Goal: Book appointment/travel/reservation

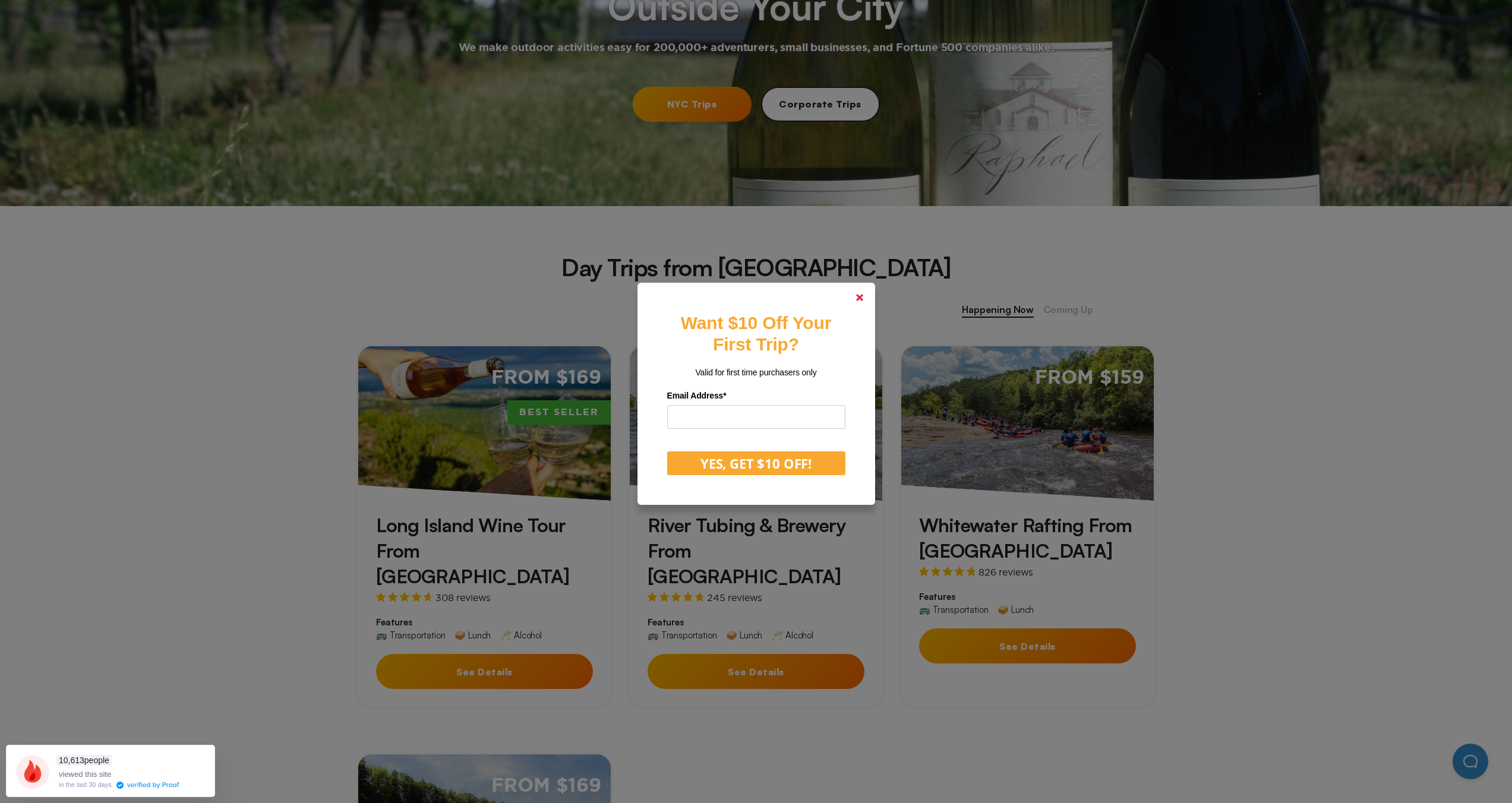
drag, startPoint x: 867, startPoint y: 298, endPoint x: 878, endPoint y: 311, distance: 17.0
click at [863, 298] on icon at bounding box center [860, 297] width 7 height 7
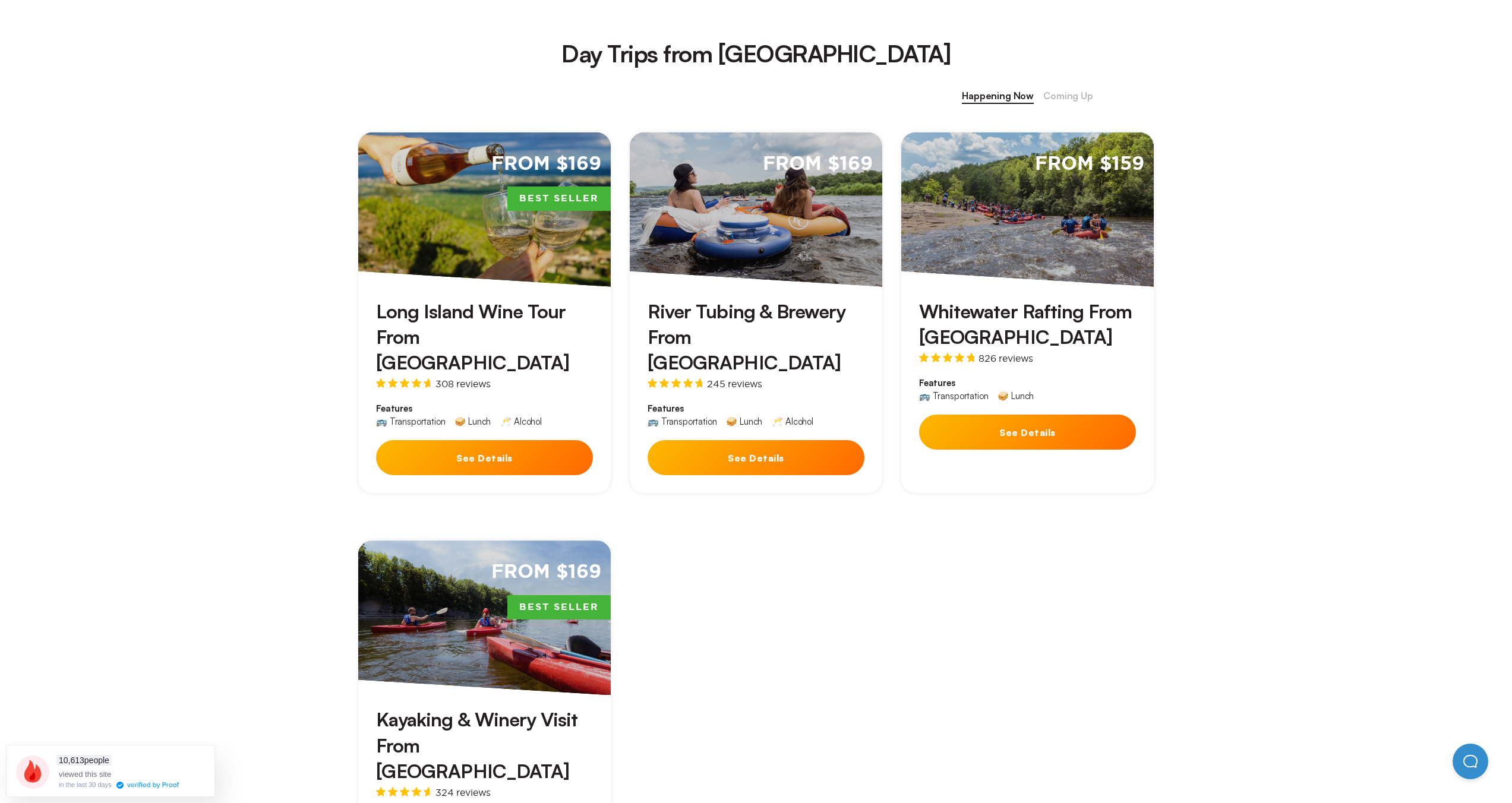
scroll to position [437, 0]
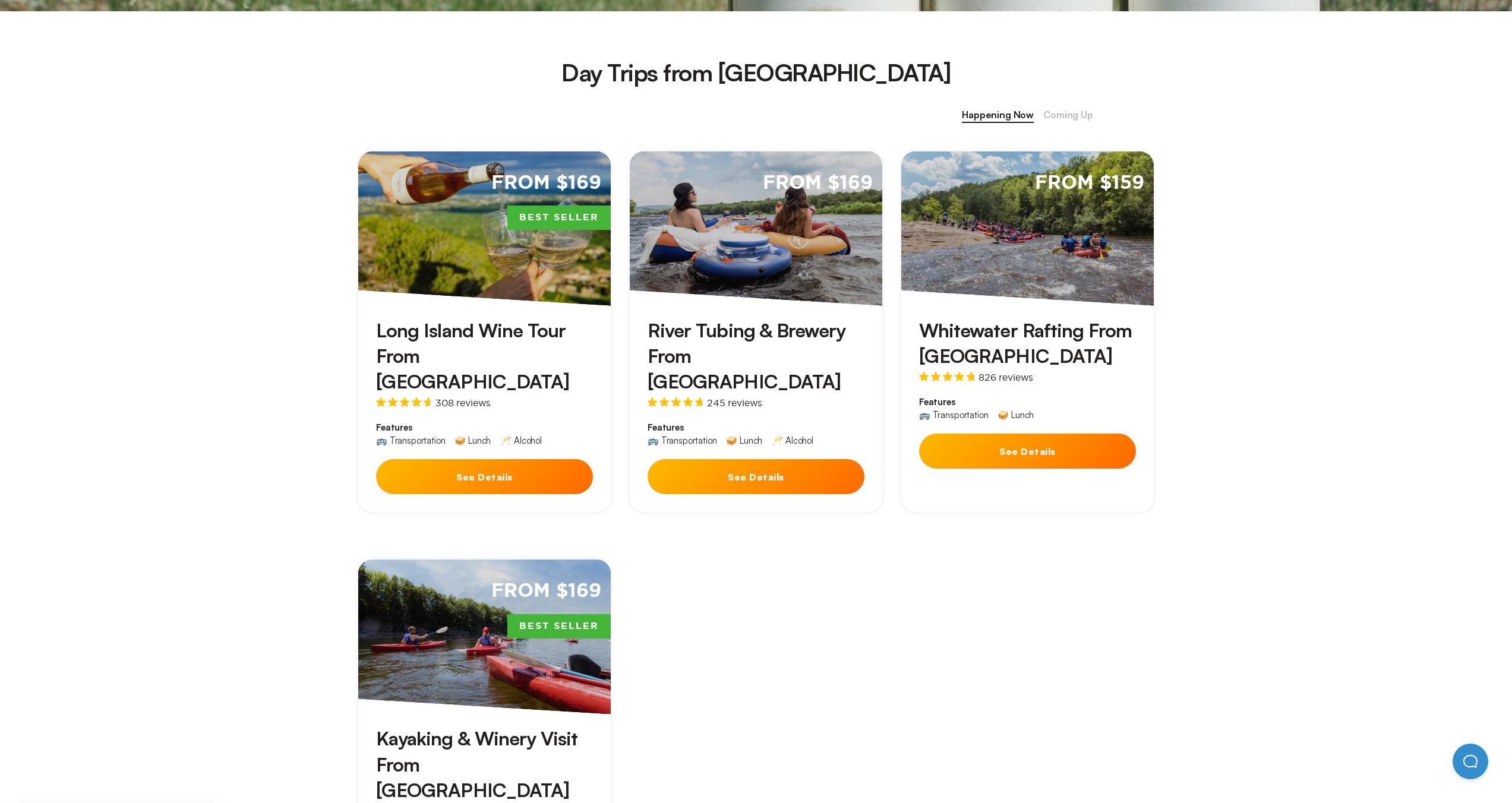
click at [746, 462] on button "See Details" at bounding box center [756, 477] width 217 height 35
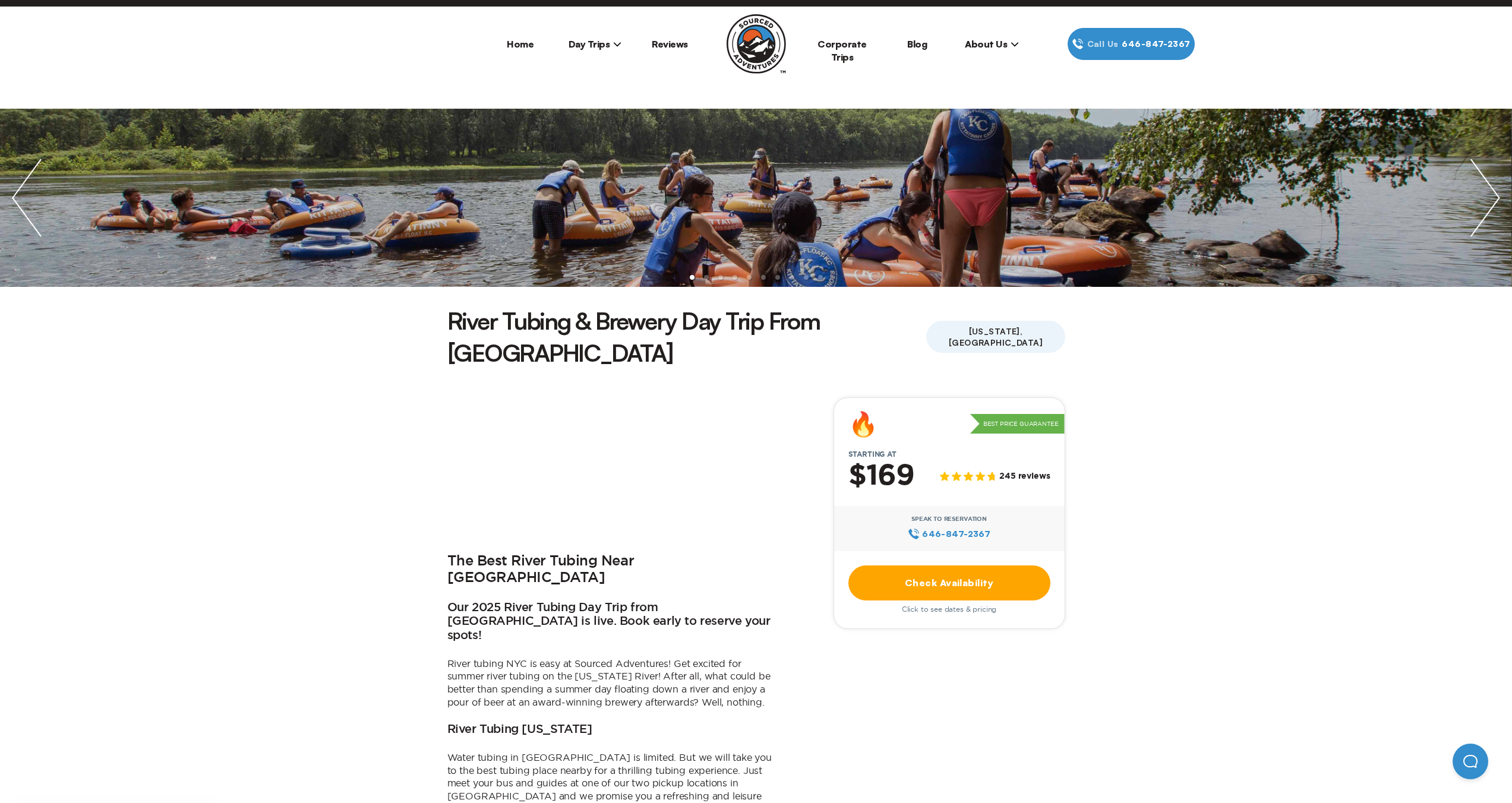
scroll to position [73, 0]
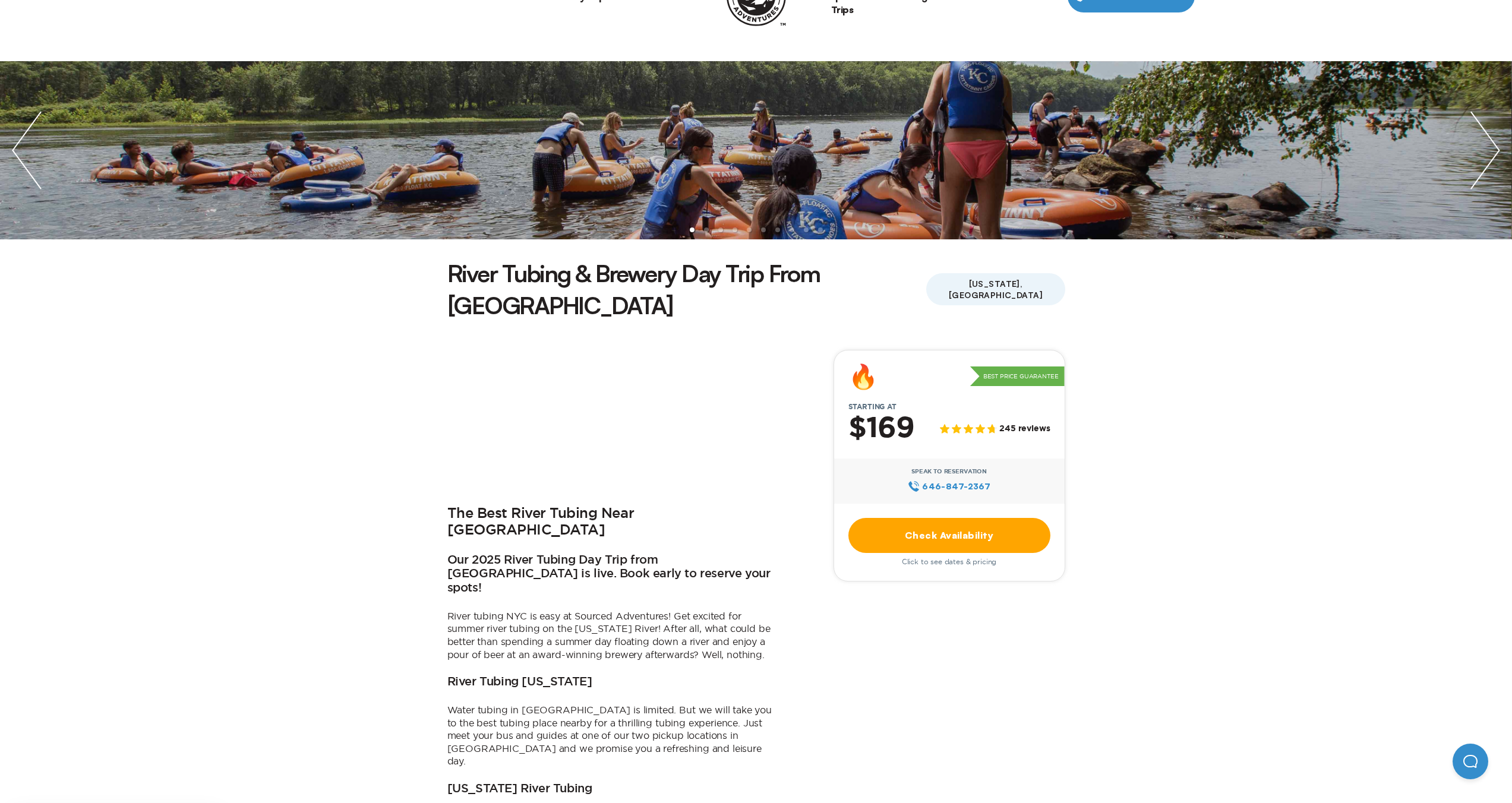
click at [940, 518] on link "Check Availability" at bounding box center [950, 536] width 202 height 35
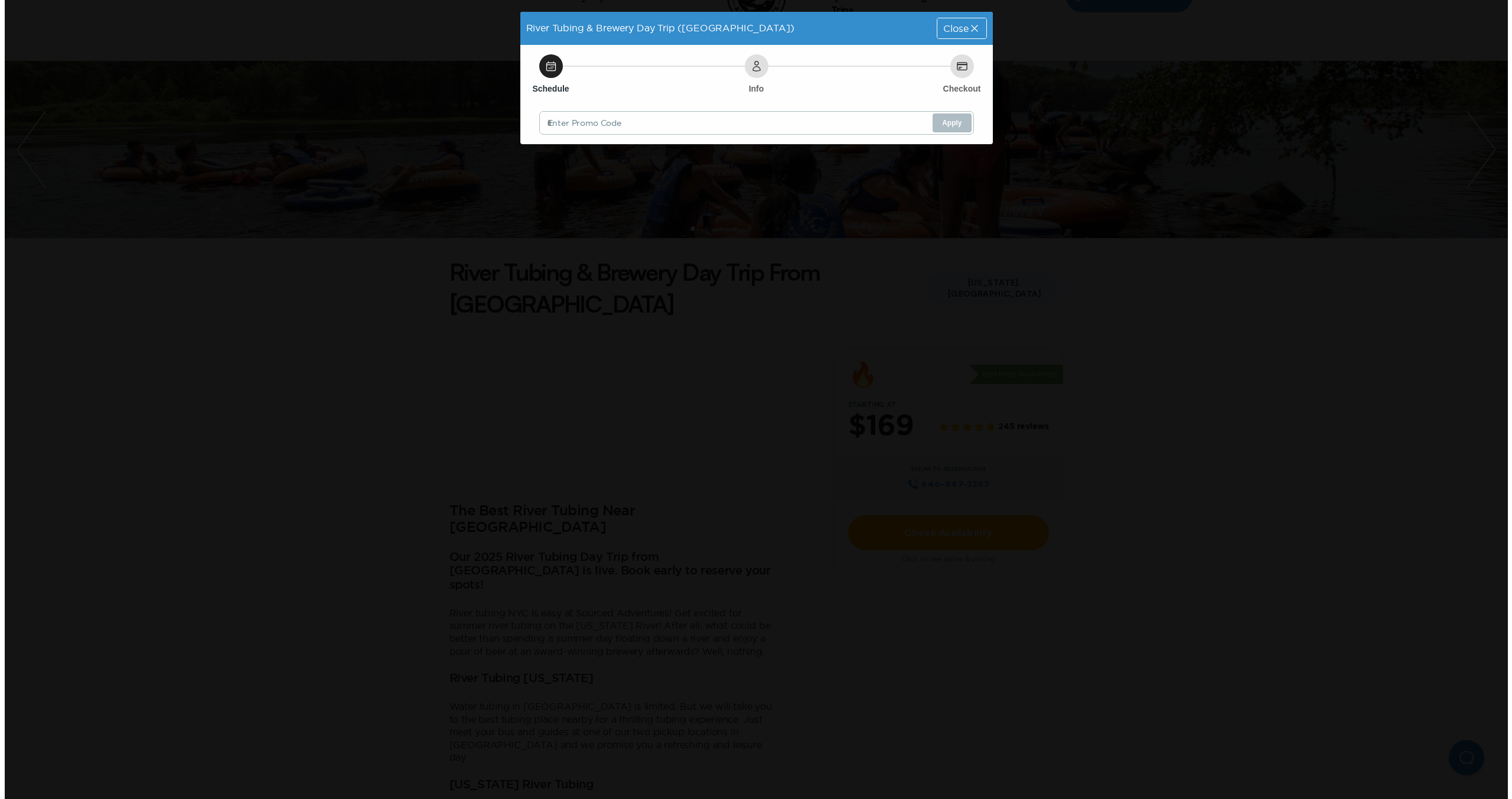
scroll to position [0, 0]
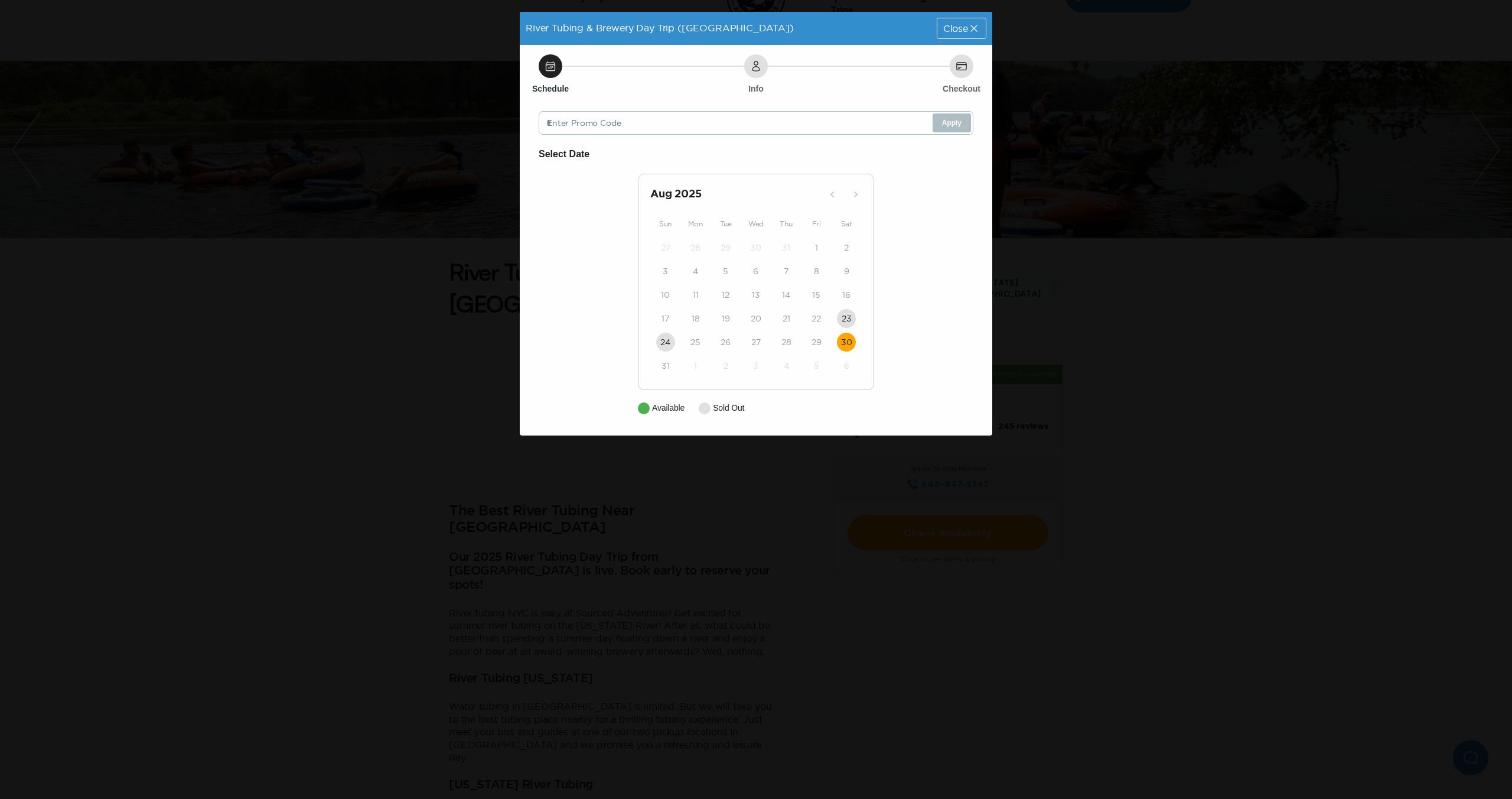
click at [847, 348] on button "30" at bounding box center [847, 342] width 19 height 19
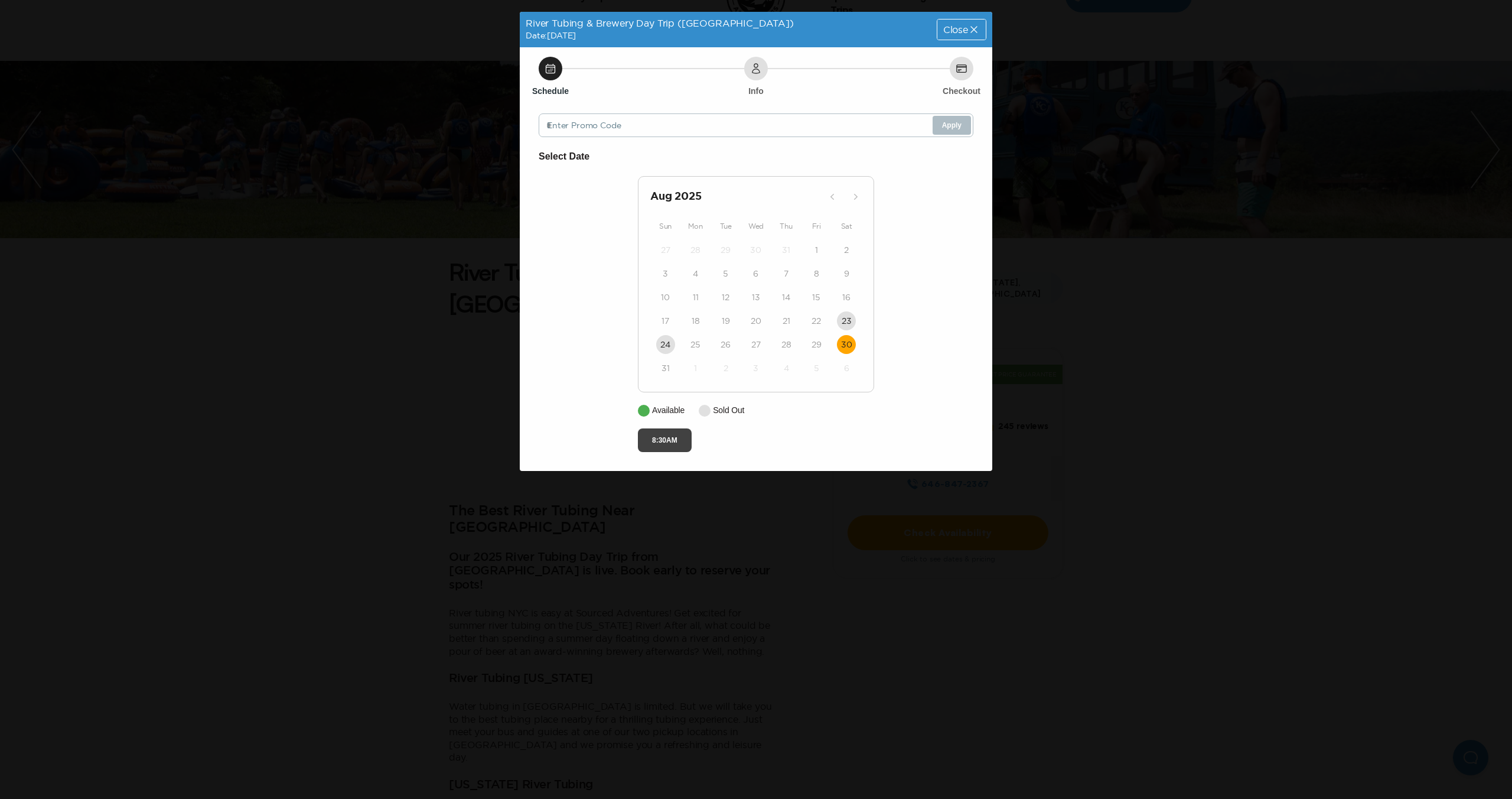
click at [673, 432] on button "8:30AM" at bounding box center [665, 440] width 54 height 24
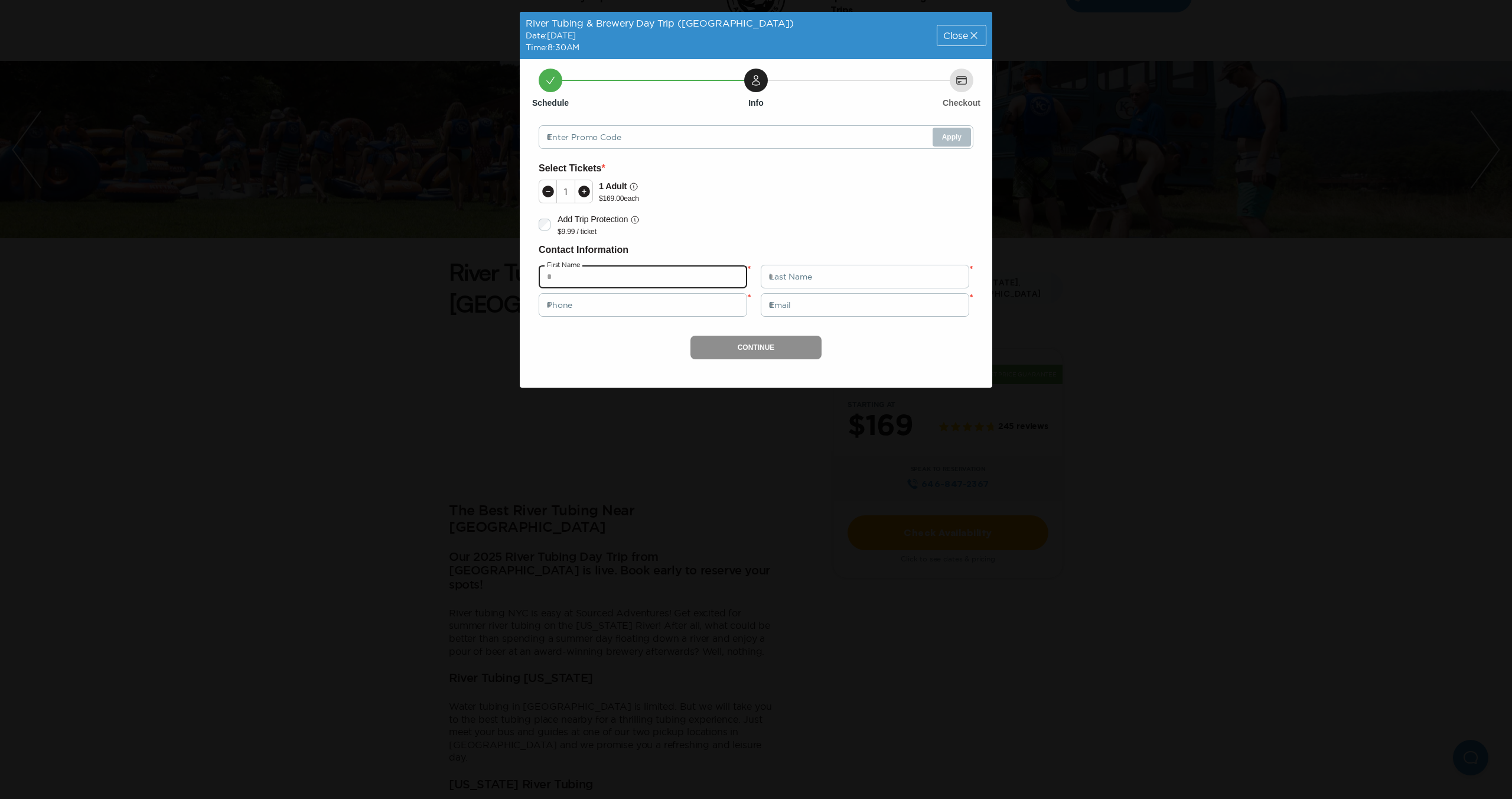
click at [625, 282] on input "text" at bounding box center [643, 276] width 209 height 24
type input "*"
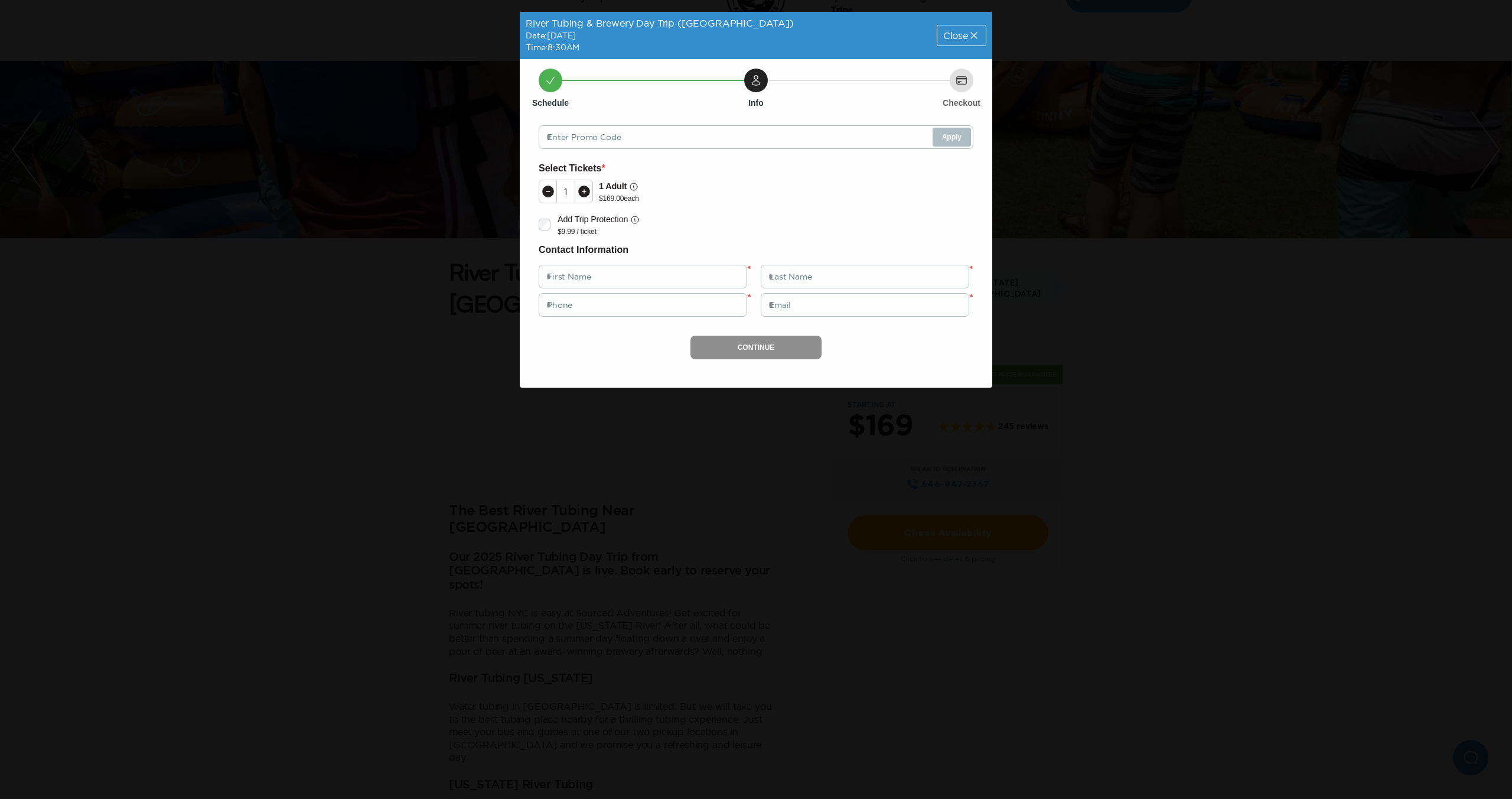
drag, startPoint x: 571, startPoint y: 186, endPoint x: 574, endPoint y: 193, distance: 7.6
click at [572, 188] on div "1" at bounding box center [566, 191] width 53 height 22
click at [584, 190] on icon at bounding box center [584, 191] width 14 height 14
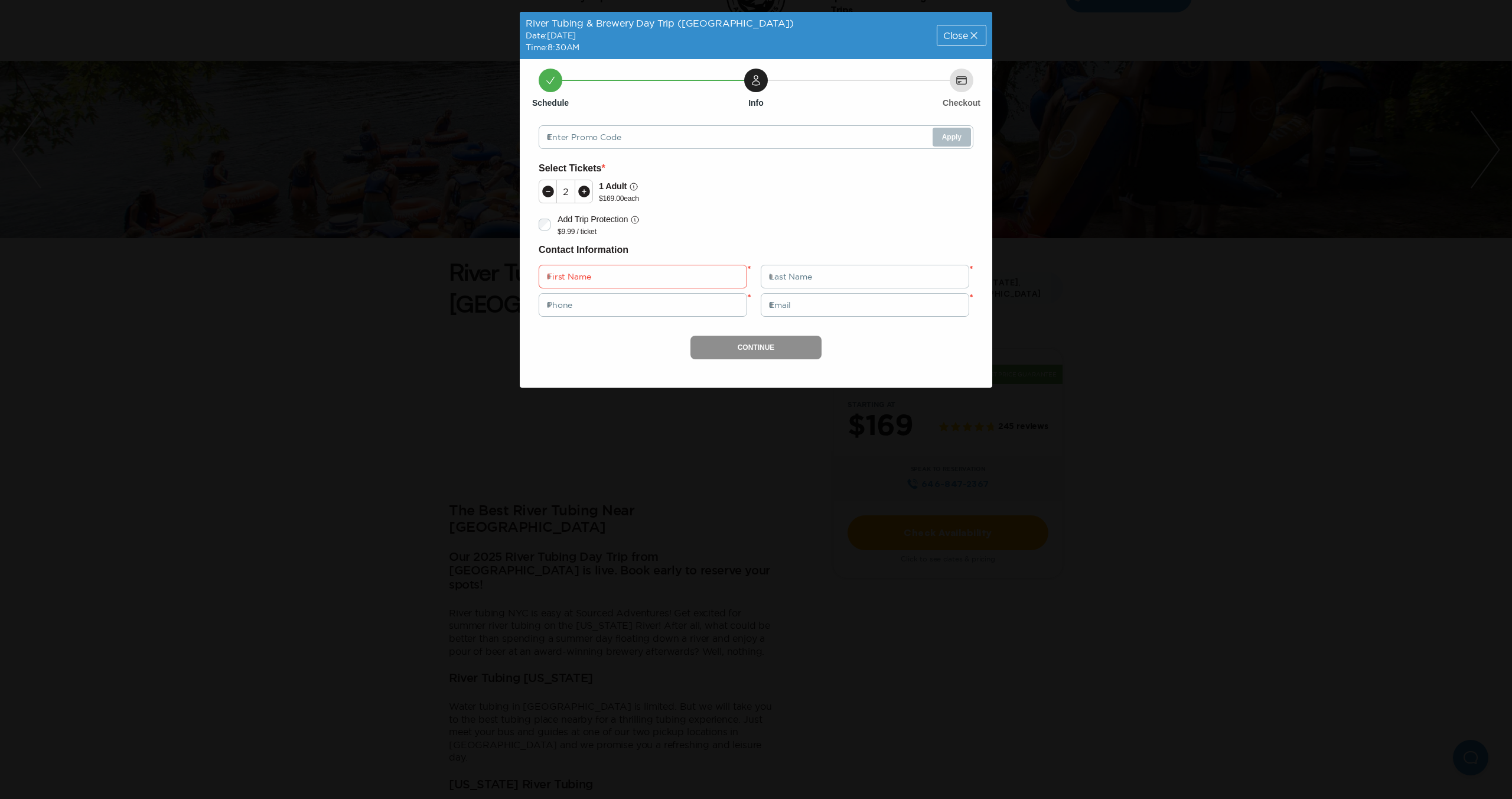
drag, startPoint x: 978, startPoint y: 37, endPoint x: 981, endPoint y: 43, distance: 6.7
click at [978, 37] on icon at bounding box center [975, 36] width 12 height 12
